Goal: Check status: Check status

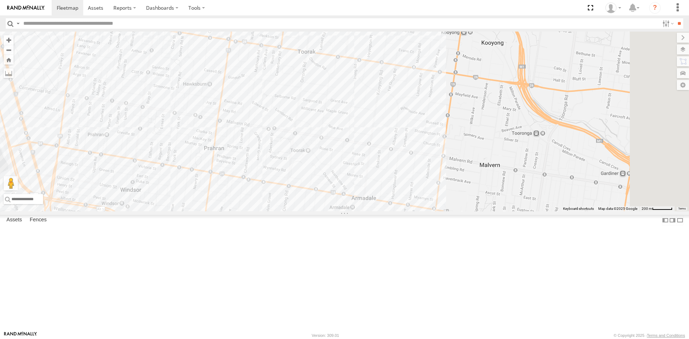
drag, startPoint x: 443, startPoint y: 282, endPoint x: 426, endPoint y: 107, distance: 175.6
click at [426, 107] on div "Car 2" at bounding box center [344, 122] width 689 height 180
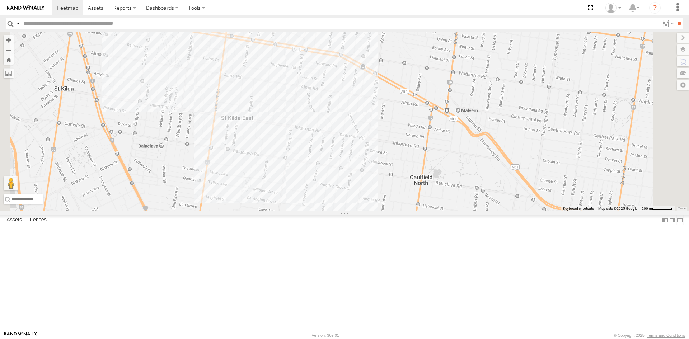
drag, startPoint x: 363, startPoint y: 267, endPoint x: 386, endPoint y: 70, distance: 198.1
click at [386, 70] on div "Car 2" at bounding box center [344, 122] width 689 height 180
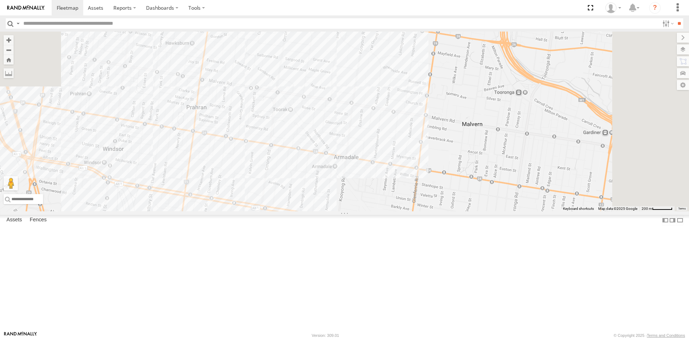
drag, startPoint x: 334, startPoint y: 139, endPoint x: 324, endPoint y: 253, distance: 114.9
click at [293, 211] on div "Car 2" at bounding box center [344, 122] width 689 height 180
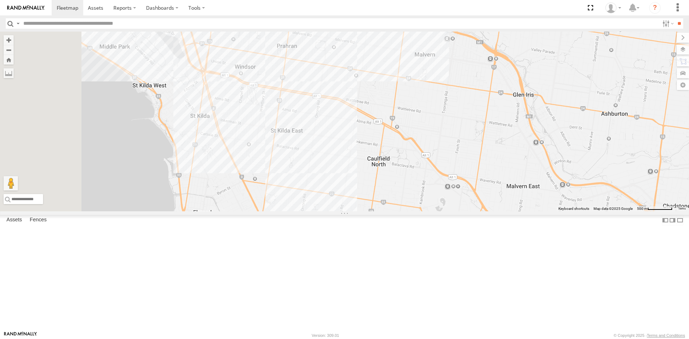
drag, startPoint x: 308, startPoint y: 241, endPoint x: 365, endPoint y: 154, distance: 104.5
click at [363, 154] on div "Car 2" at bounding box center [344, 122] width 689 height 180
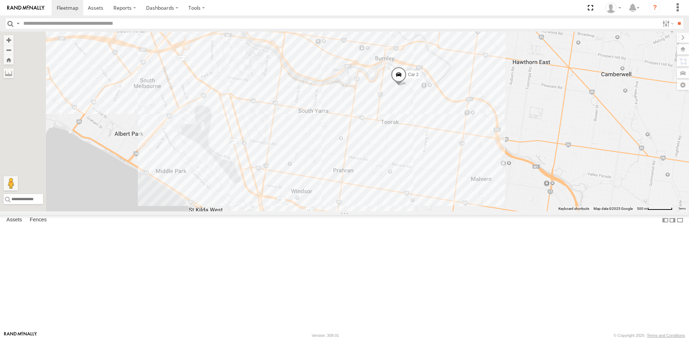
drag, startPoint x: 349, startPoint y: 113, endPoint x: 403, endPoint y: 239, distance: 137.0
click at [403, 211] on div "Car 2" at bounding box center [344, 122] width 689 height 180
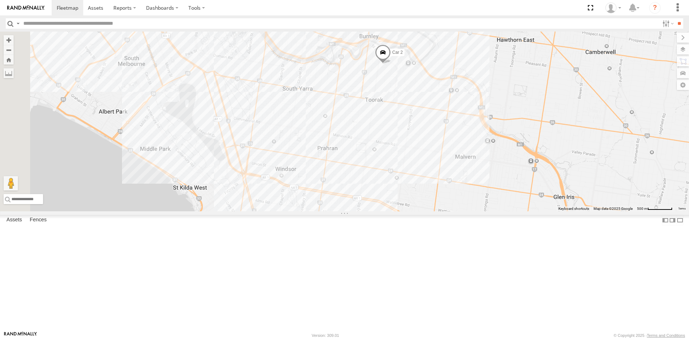
drag, startPoint x: 391, startPoint y: 171, endPoint x: 378, endPoint y: 132, distance: 41.4
click at [375, 131] on div "Car 2" at bounding box center [344, 122] width 689 height 180
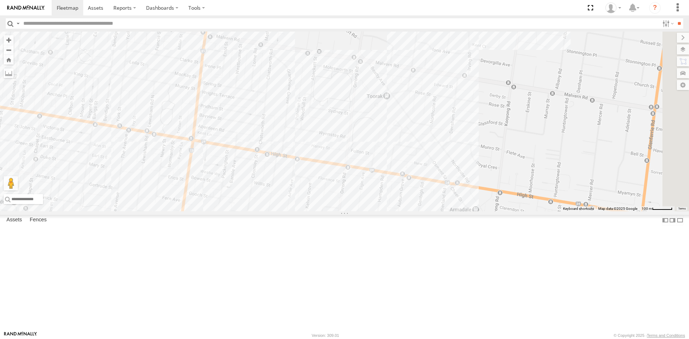
drag, startPoint x: 481, startPoint y: 231, endPoint x: 359, endPoint y: 206, distance: 124.5
click at [359, 206] on div "Car 2" at bounding box center [344, 122] width 689 height 180
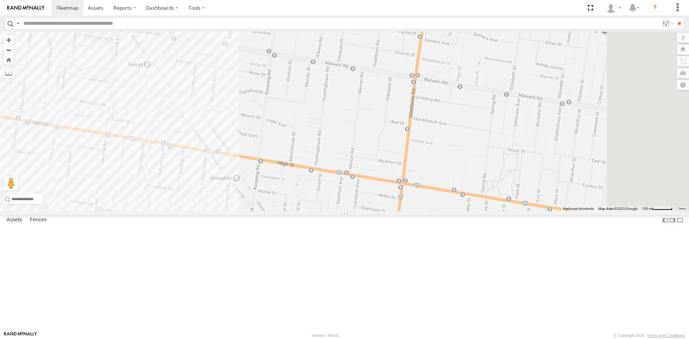
drag, startPoint x: 539, startPoint y: 226, endPoint x: 299, endPoint y: 194, distance: 242.1
click at [299, 194] on div "Car 2" at bounding box center [344, 122] width 689 height 180
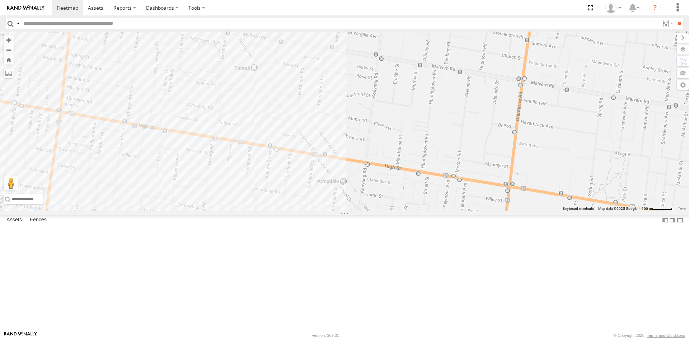
drag, startPoint x: 403, startPoint y: 206, endPoint x: 506, endPoint y: 208, distance: 103.0
click at [506, 208] on div "Car 2" at bounding box center [344, 122] width 689 height 180
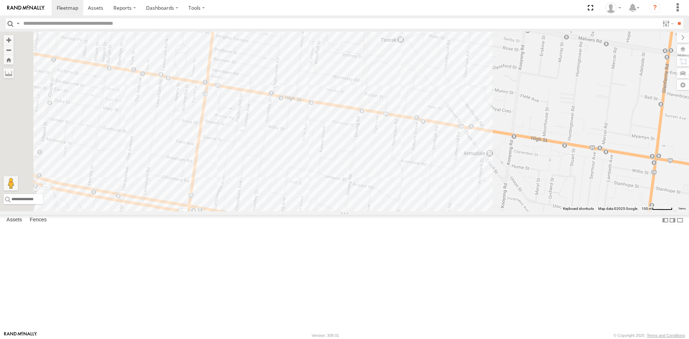
drag, startPoint x: 390, startPoint y: 184, endPoint x: 539, endPoint y: 157, distance: 151.8
click at [539, 157] on div "Car 2" at bounding box center [344, 122] width 689 height 180
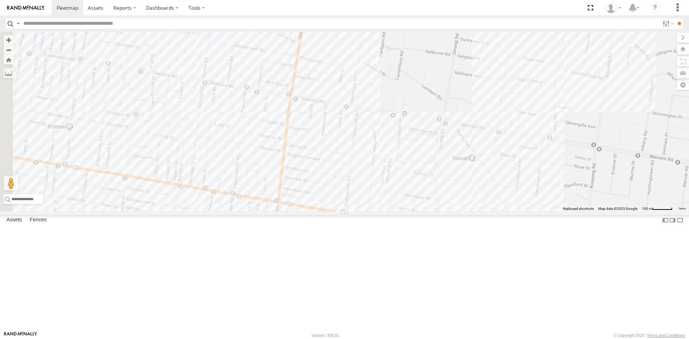
drag, startPoint x: 342, startPoint y: 162, endPoint x: 402, endPoint y: 278, distance: 130.3
click at [402, 211] on div "Car 2" at bounding box center [344, 122] width 689 height 180
drag, startPoint x: 356, startPoint y: 198, endPoint x: 357, endPoint y: 193, distance: 5.0
click at [357, 193] on div "Car 2" at bounding box center [344, 122] width 689 height 180
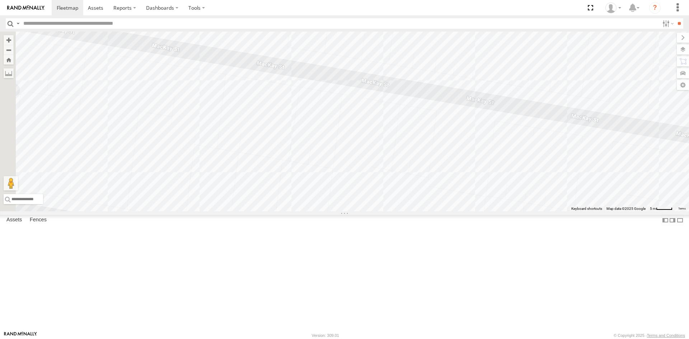
drag, startPoint x: 338, startPoint y: 105, endPoint x: 472, endPoint y: 230, distance: 182.8
click at [472, 211] on div "Car 2" at bounding box center [344, 122] width 689 height 180
